Goal: Transaction & Acquisition: Obtain resource

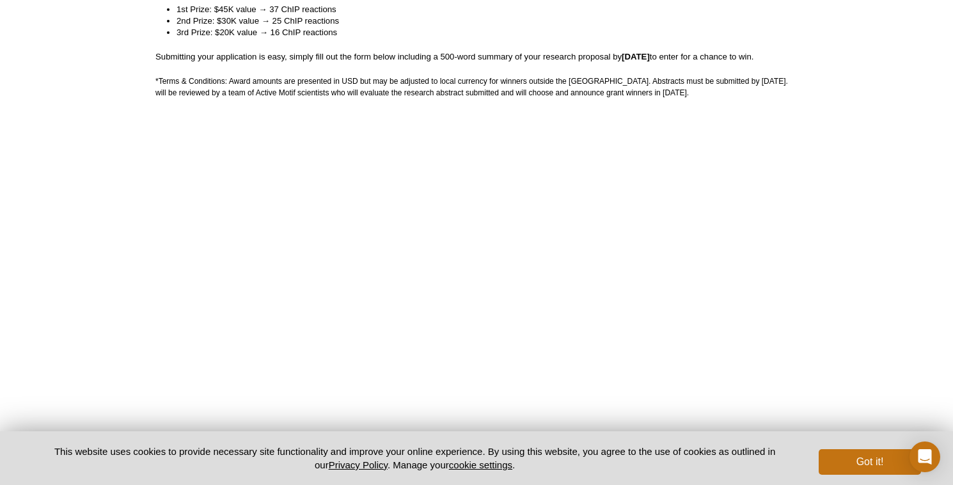
scroll to position [360, 0]
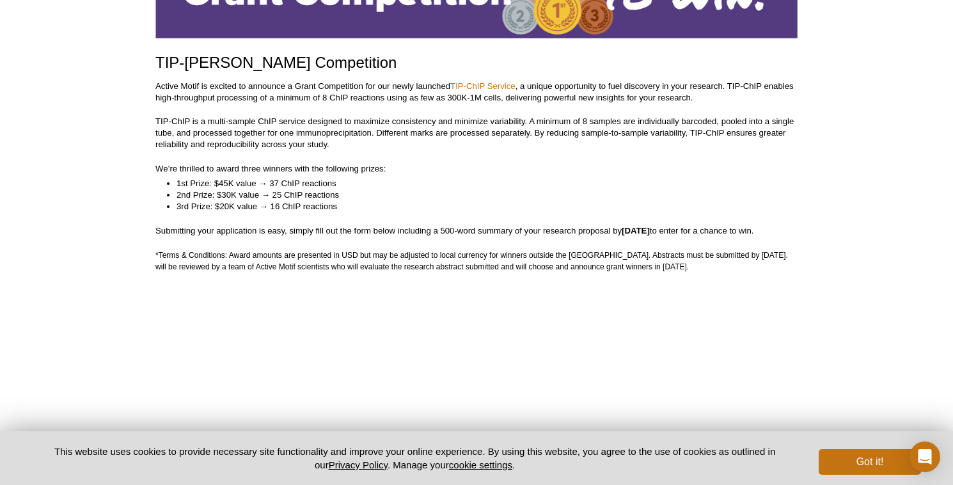
scroll to position [169, 0]
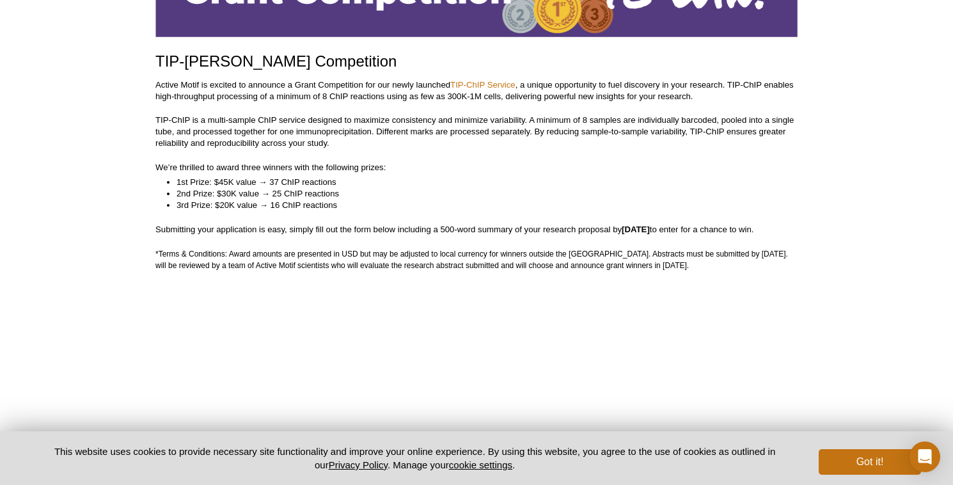
click at [556, 191] on li "2nd Prize: $30K value → 25 ChIP reactions" at bounding box center [480, 194] width 608 height 12
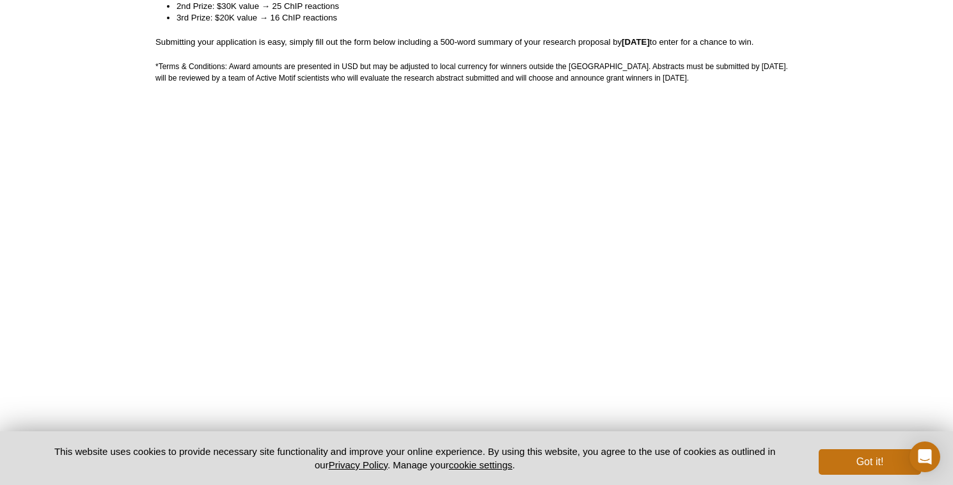
scroll to position [354, 0]
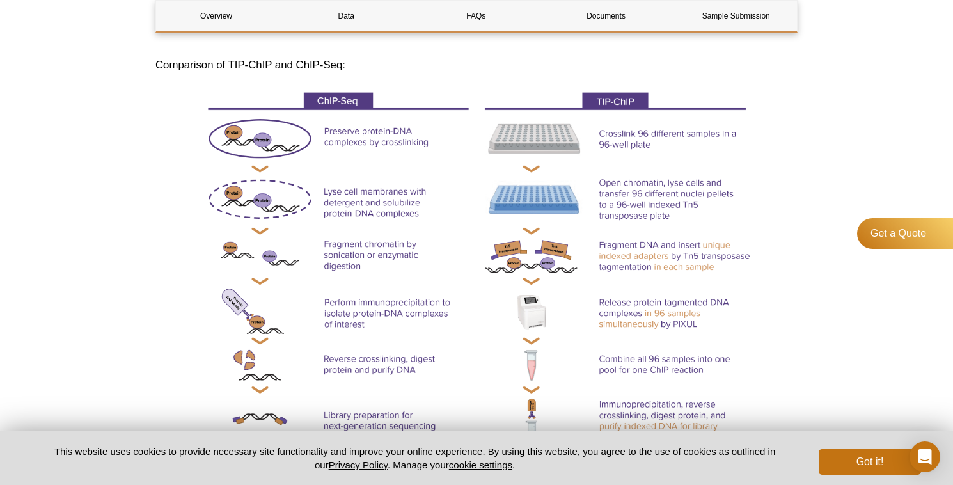
scroll to position [405, 0]
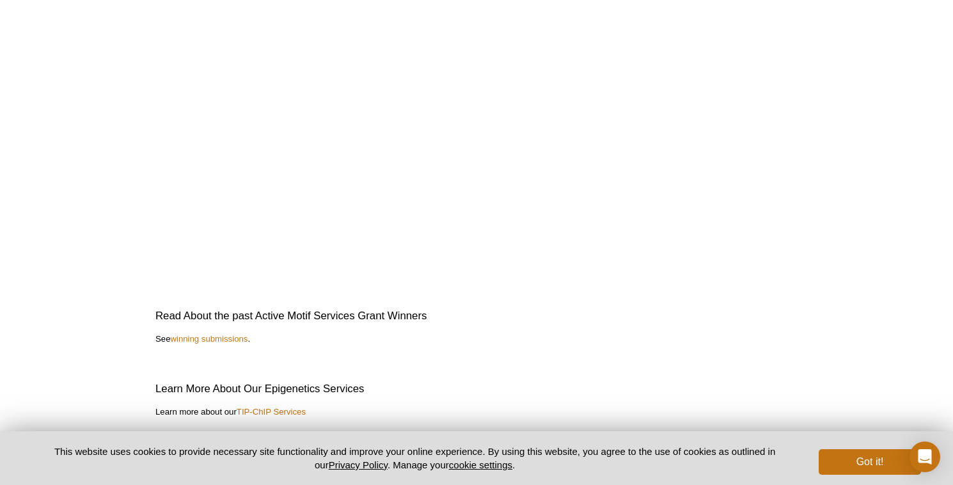
scroll to position [2946, 0]
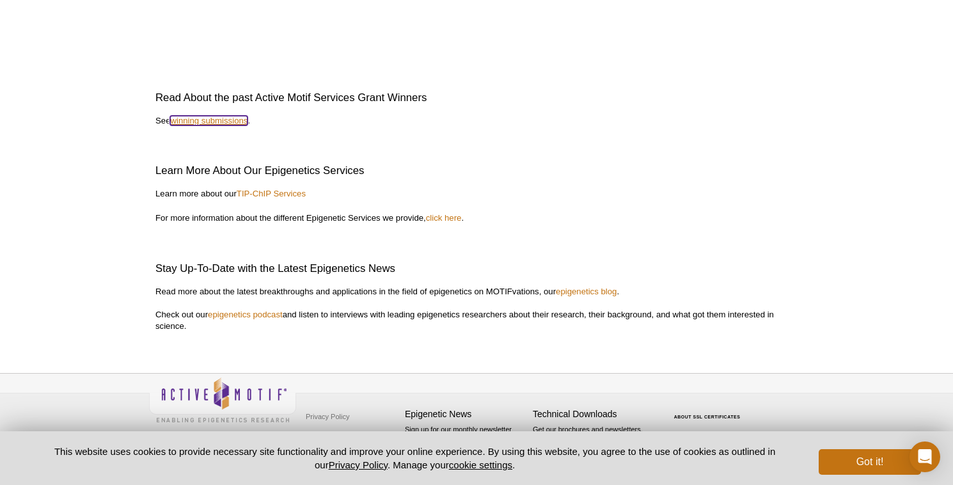
click at [209, 120] on link "winning submissions" at bounding box center [208, 121] width 77 height 10
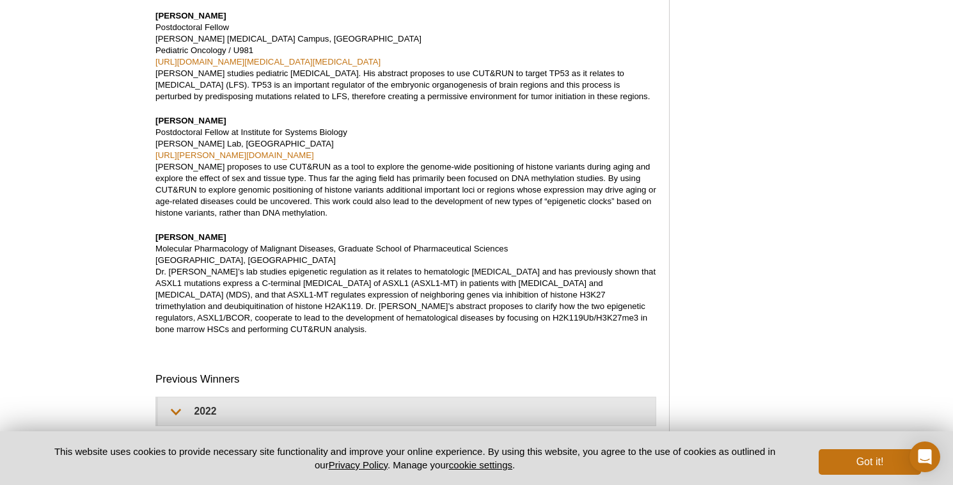
scroll to position [1422, 0]
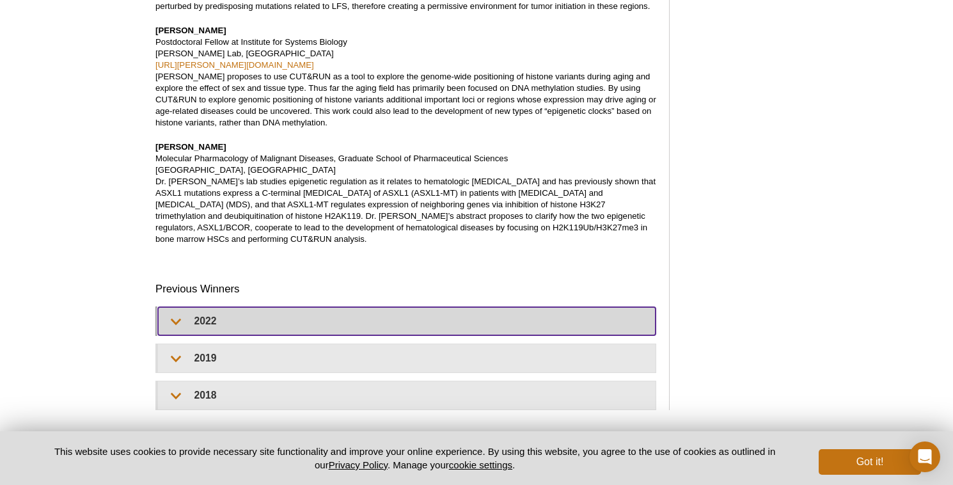
click at [215, 307] on summary "2022" at bounding box center [406, 321] width 497 height 28
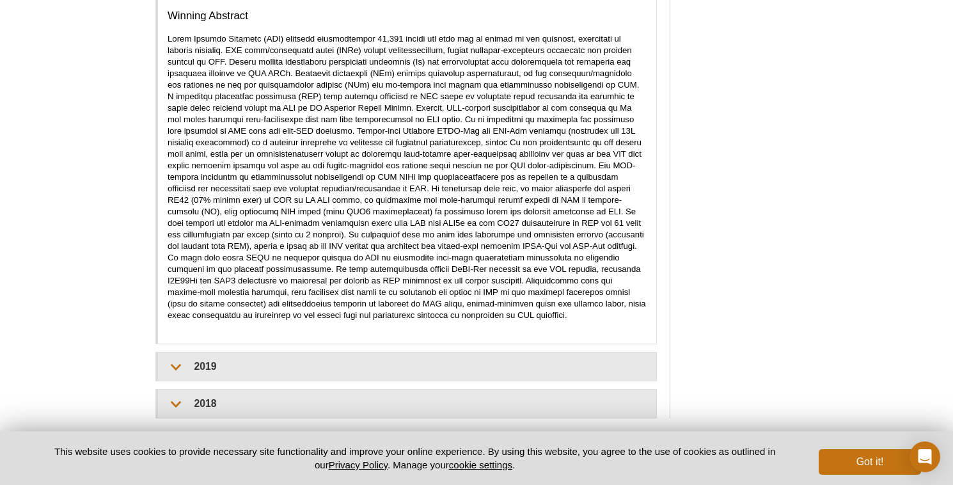
scroll to position [2080, 0]
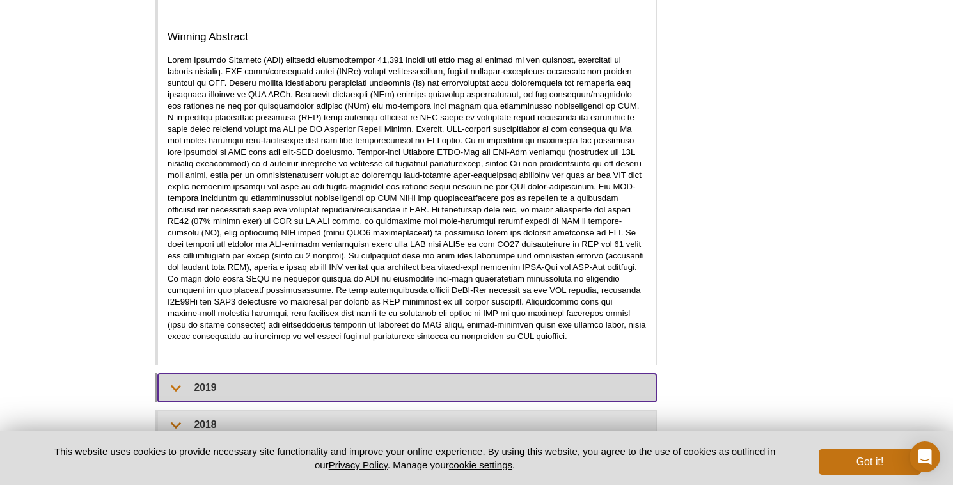
click at [207, 373] on summary "2019" at bounding box center [407, 387] width 498 height 28
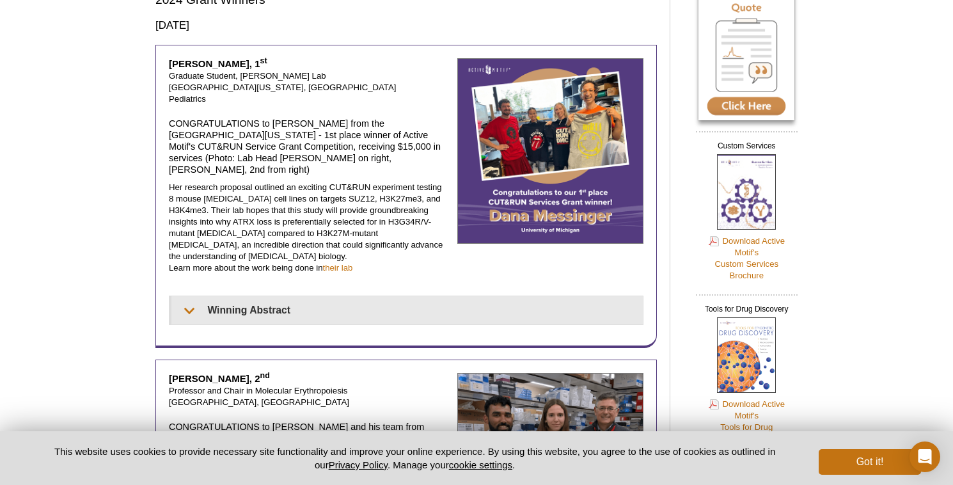
scroll to position [111, 0]
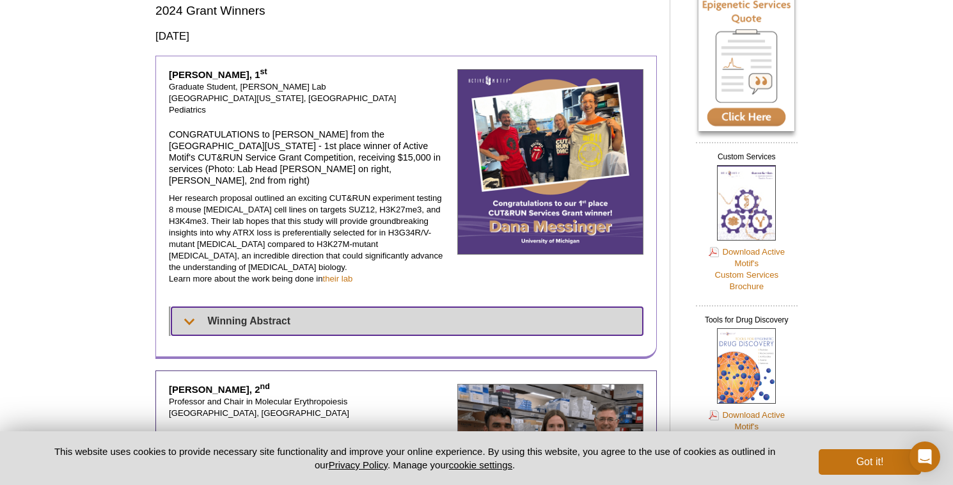
click at [226, 307] on summary "Winning Abstract" at bounding box center [406, 321] width 471 height 28
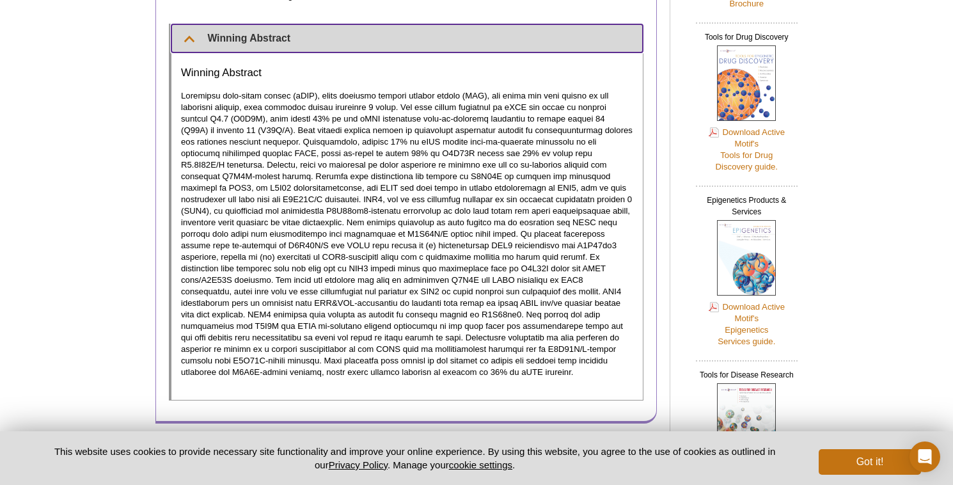
scroll to position [395, 0]
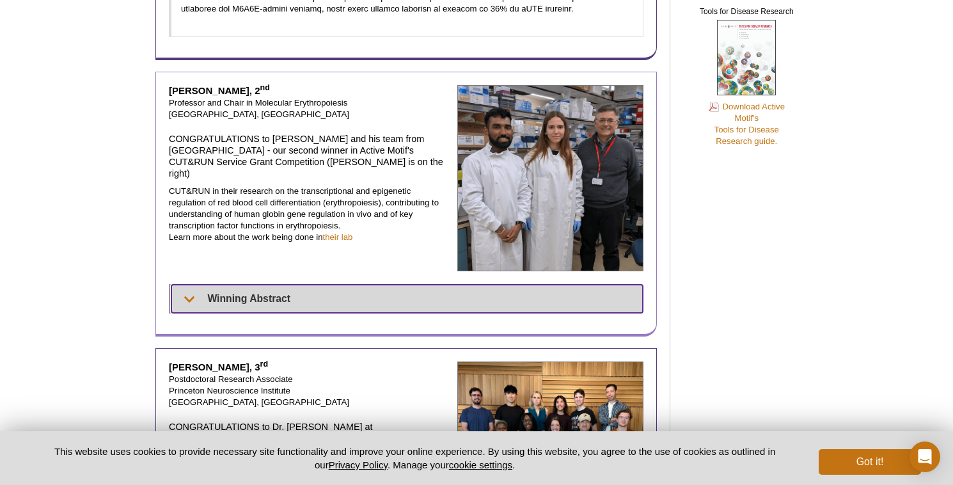
click at [222, 285] on summary "Winning Abstract" at bounding box center [406, 299] width 471 height 28
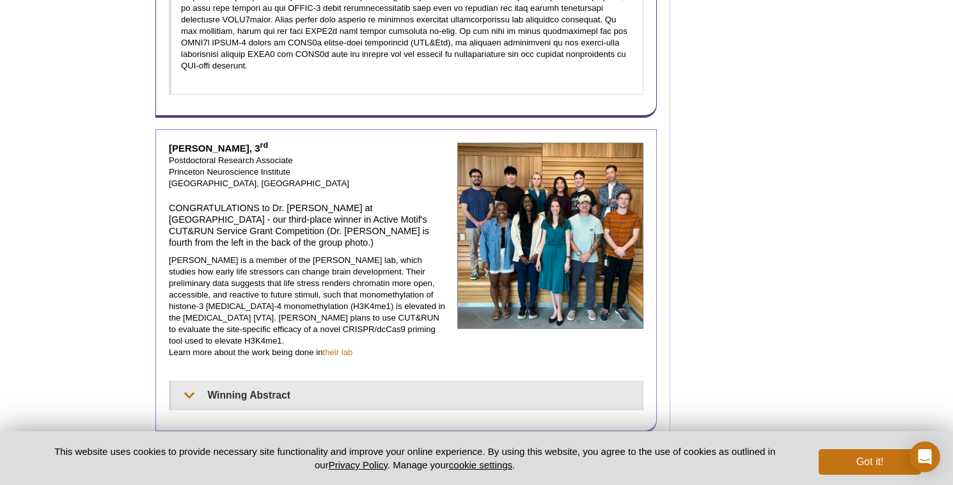
scroll to position [1177, 0]
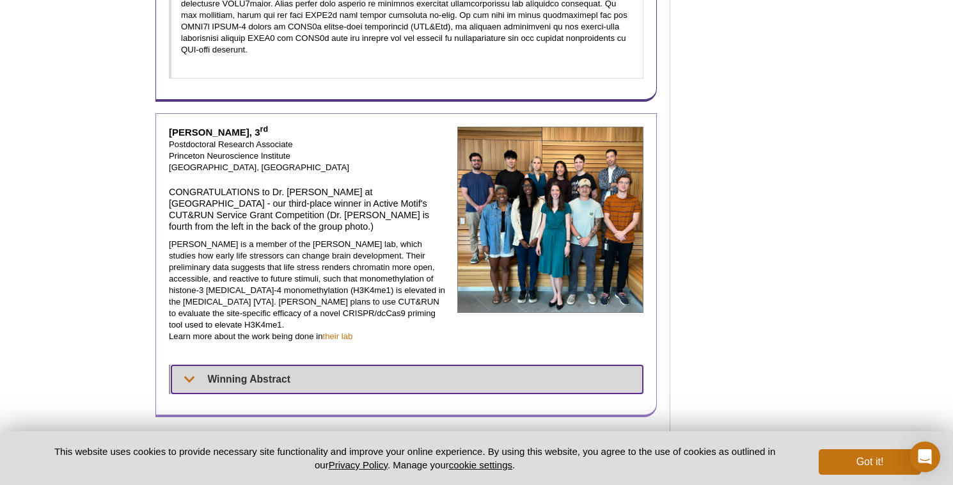
click at [215, 365] on summary "Winning Abstract" at bounding box center [406, 379] width 471 height 28
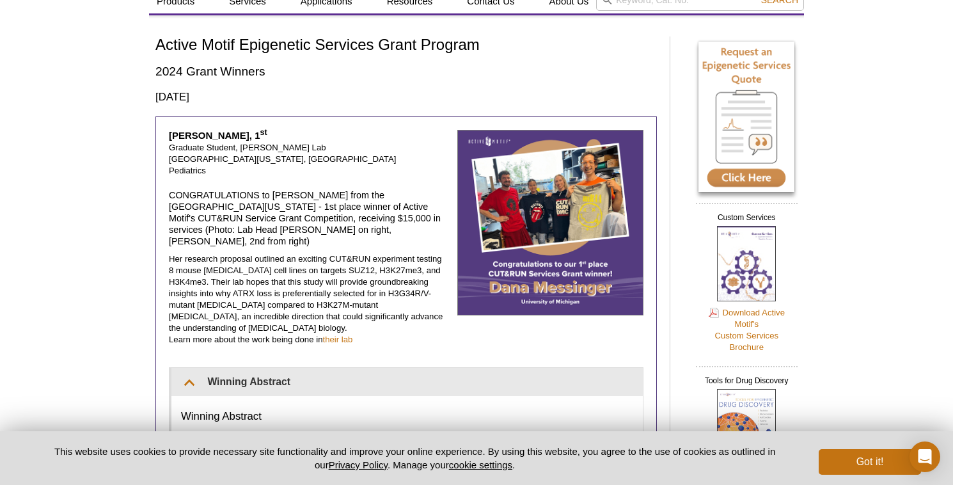
scroll to position [0, 0]
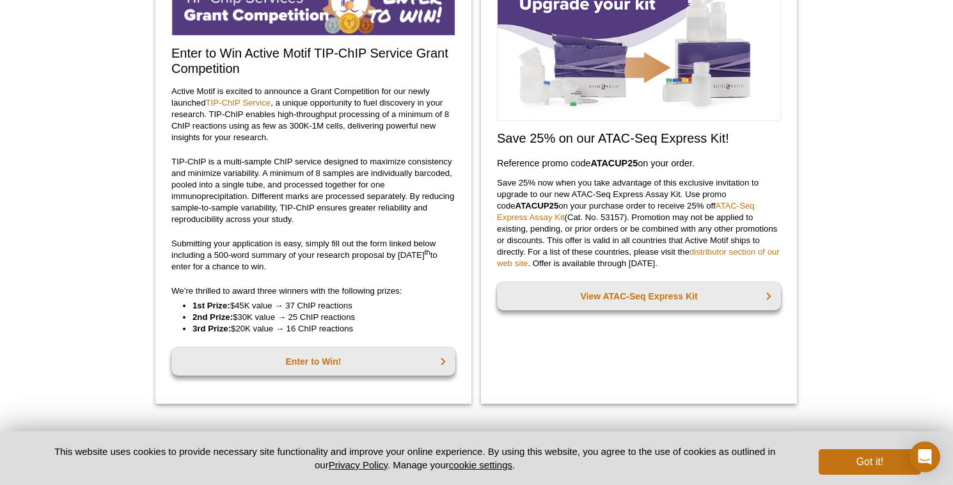
scroll to position [201, 0]
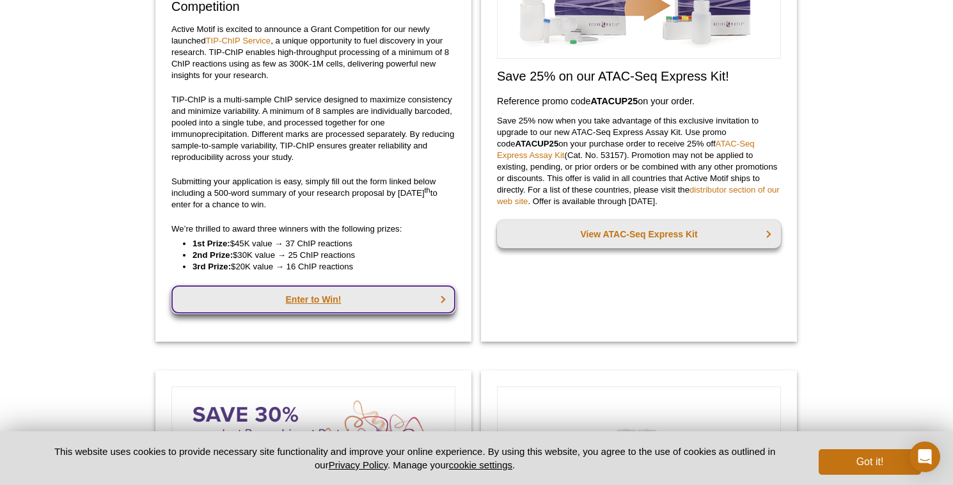
click at [309, 294] on link "Enter to Win!" at bounding box center [313, 299] width 284 height 28
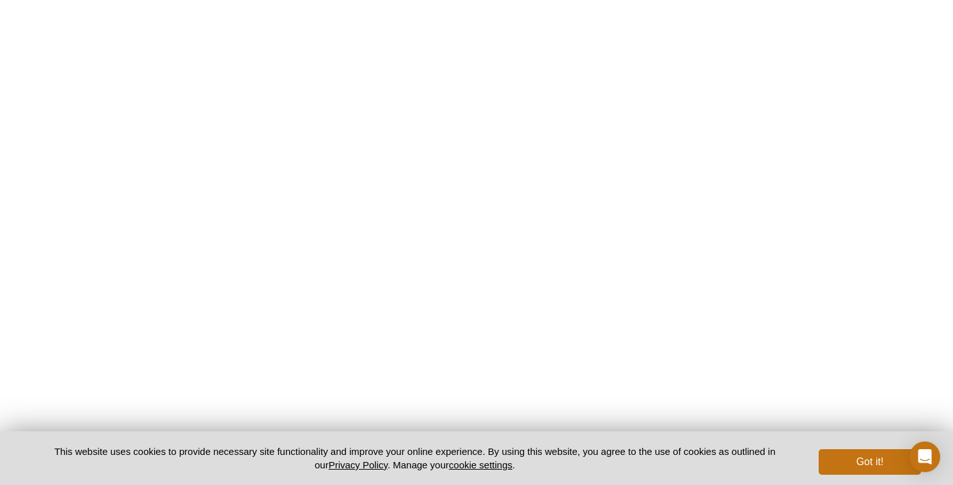
scroll to position [772, 0]
